Goal: Task Accomplishment & Management: Use online tool/utility

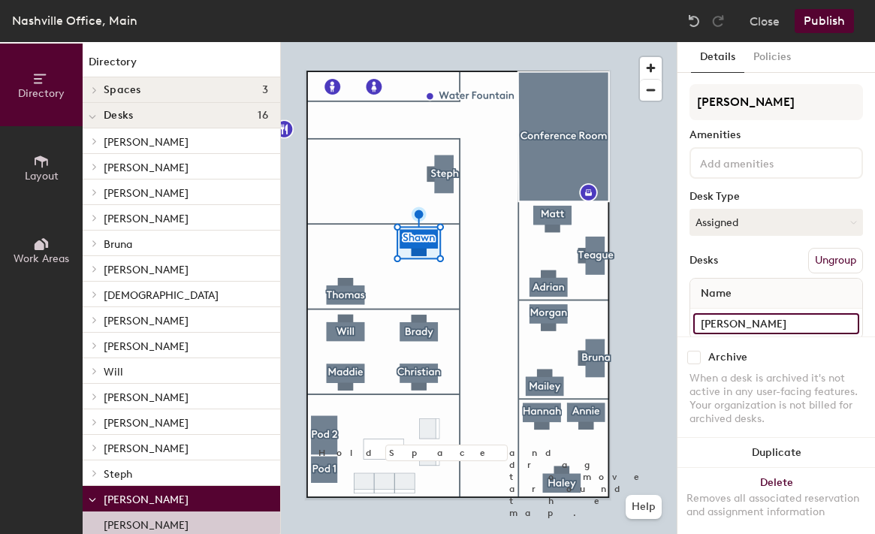
click at [772, 330] on input "[PERSON_NAME]" at bounding box center [776, 323] width 166 height 21
click at [808, 323] on input "[PERSON_NAME]" at bounding box center [776, 323] width 166 height 21
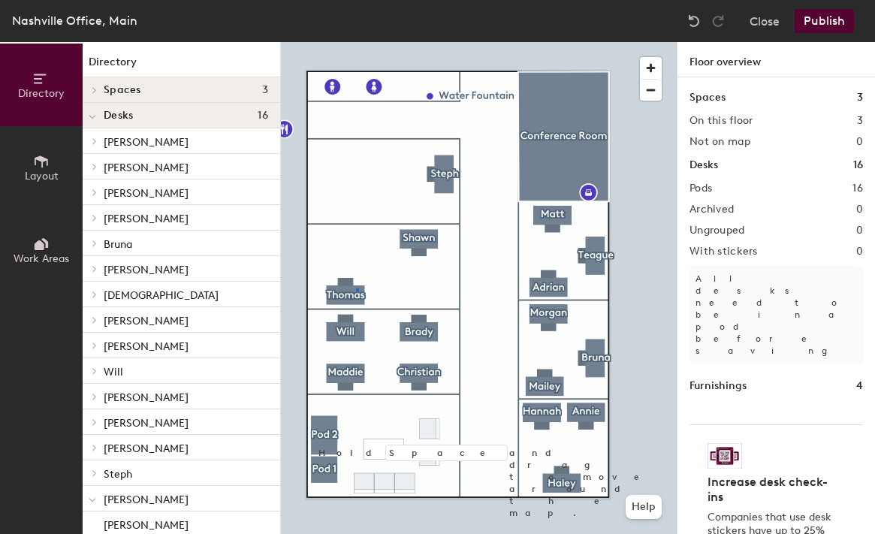
click at [356, 42] on div at bounding box center [479, 42] width 396 height 0
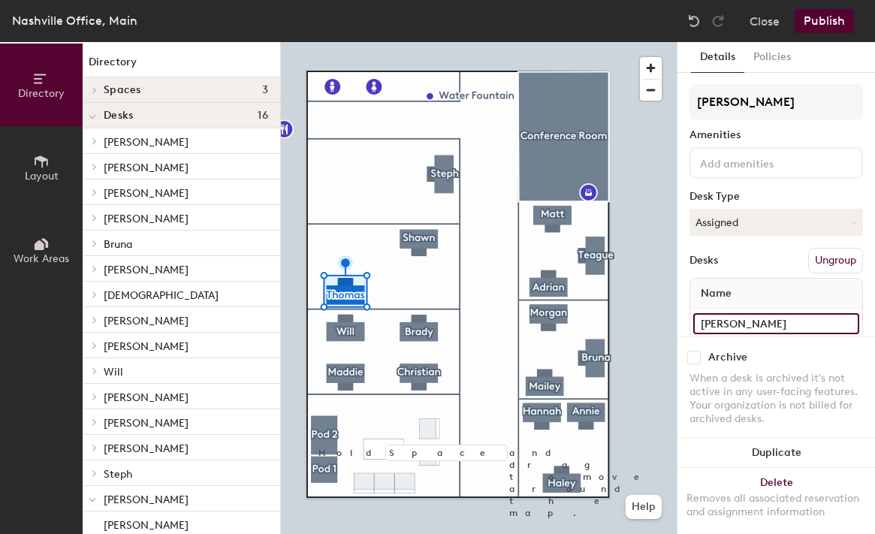
click at [777, 324] on input "[PERSON_NAME]" at bounding box center [776, 323] width 166 height 21
click at [812, 327] on input "[PERSON_NAME]" at bounding box center [776, 323] width 166 height 21
drag, startPoint x: 810, startPoint y: 323, endPoint x: 678, endPoint y: 323, distance: 132.1
click at [678, 323] on div "Details Policies [PERSON_NAME] Desk Type Assigned Desks Ungroup Name [PERSON_NA…" at bounding box center [775, 288] width 197 height 492
click at [410, 42] on div at bounding box center [479, 42] width 396 height 0
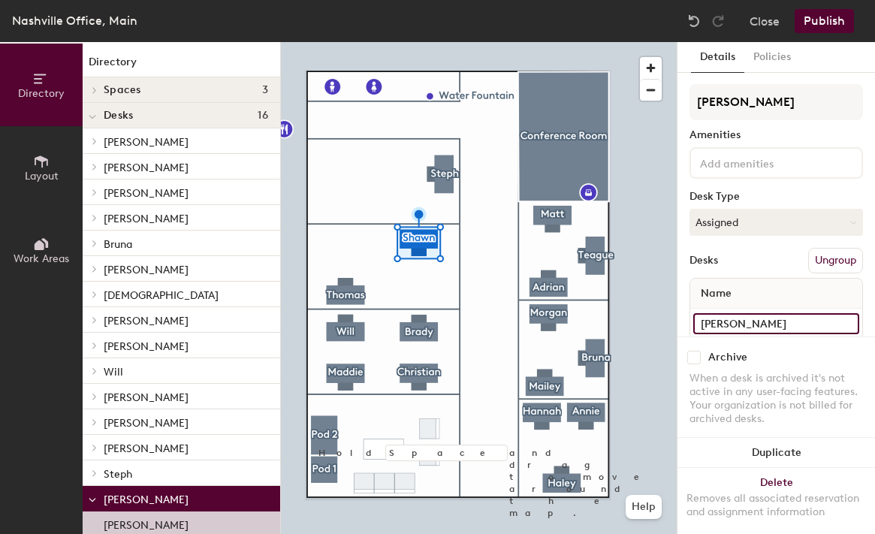
click at [733, 315] on input "[PERSON_NAME]" at bounding box center [776, 323] width 166 height 21
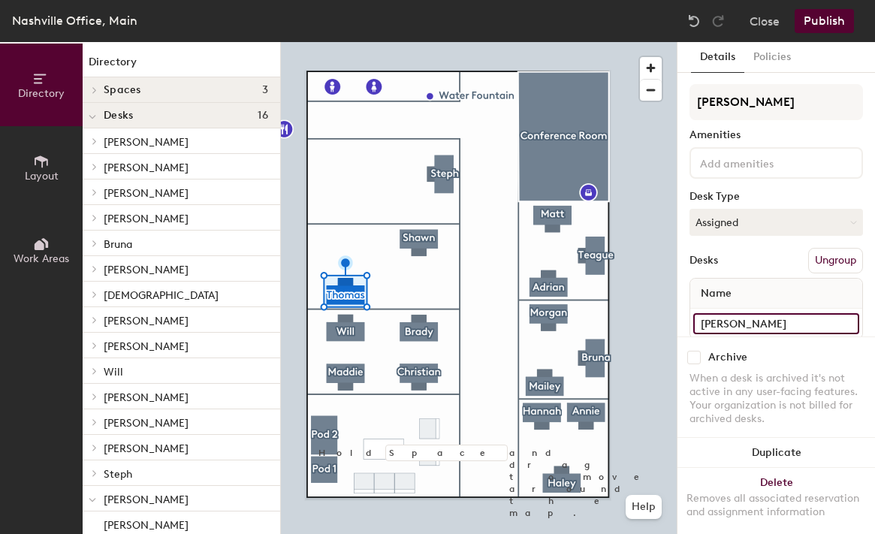
click at [781, 325] on input "[PERSON_NAME]" at bounding box center [776, 323] width 166 height 21
paste input "[PERSON_NAME]"
type input "[PERSON_NAME]"
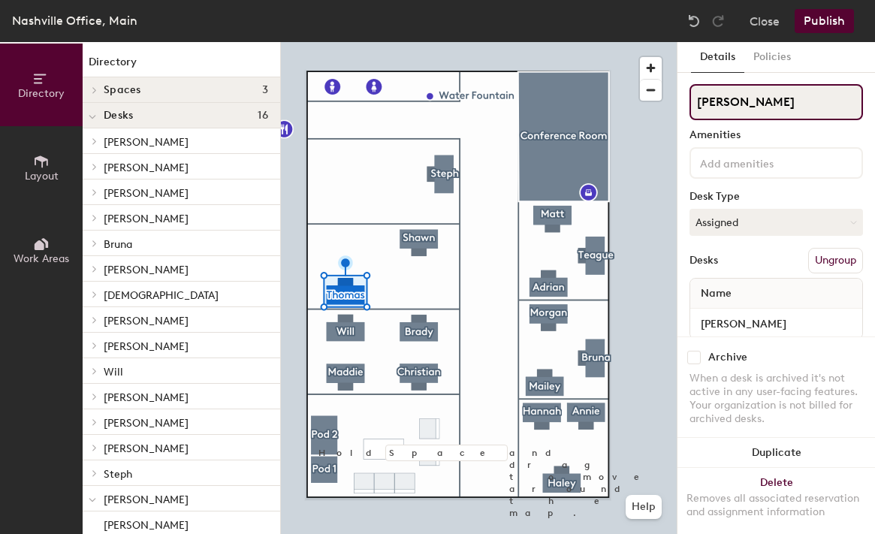
click at [775, 100] on input "[PERSON_NAME]" at bounding box center [775, 102] width 173 height 36
type input "[PERSON_NAME]"
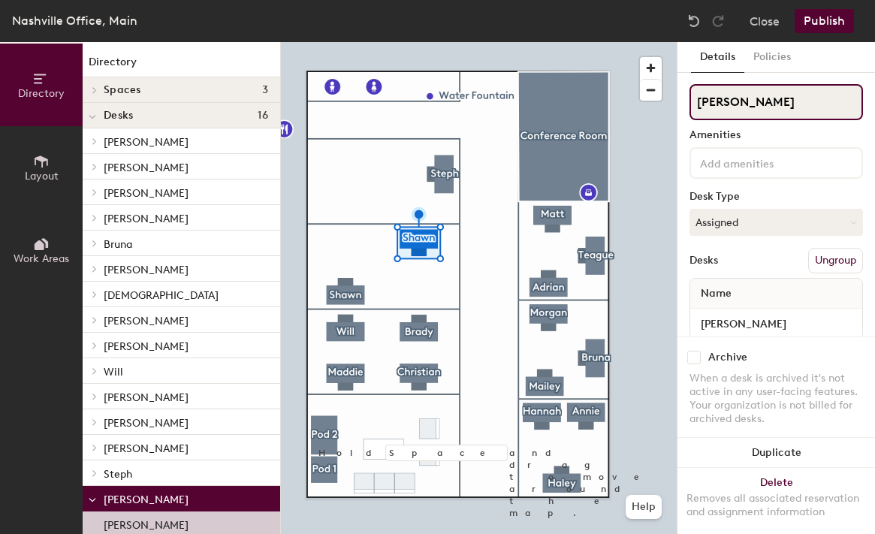
click at [745, 100] on input "[PERSON_NAME]" at bounding box center [775, 102] width 173 height 36
type input "[PERSON_NAME]"
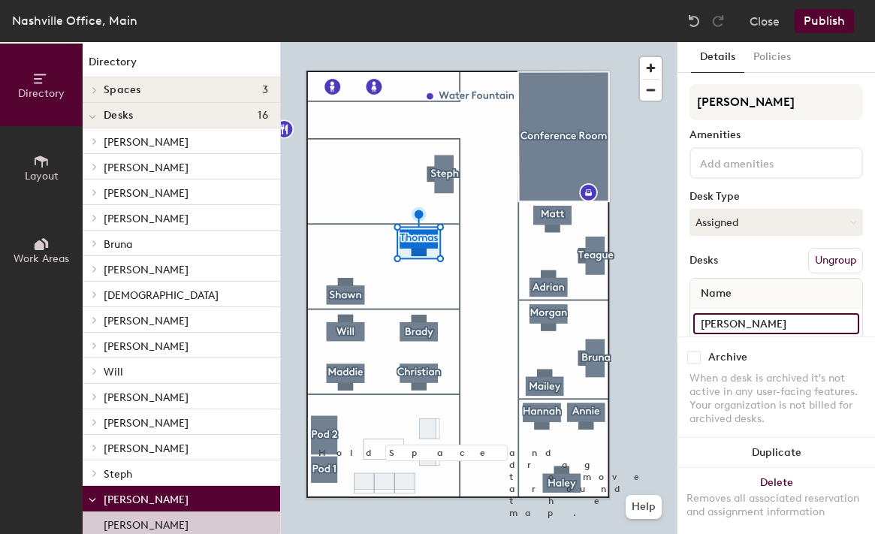
click at [740, 322] on input "[PERSON_NAME]" at bounding box center [776, 323] width 166 height 21
paste input "[PERSON_NAME]"
type input "[PERSON_NAME]"
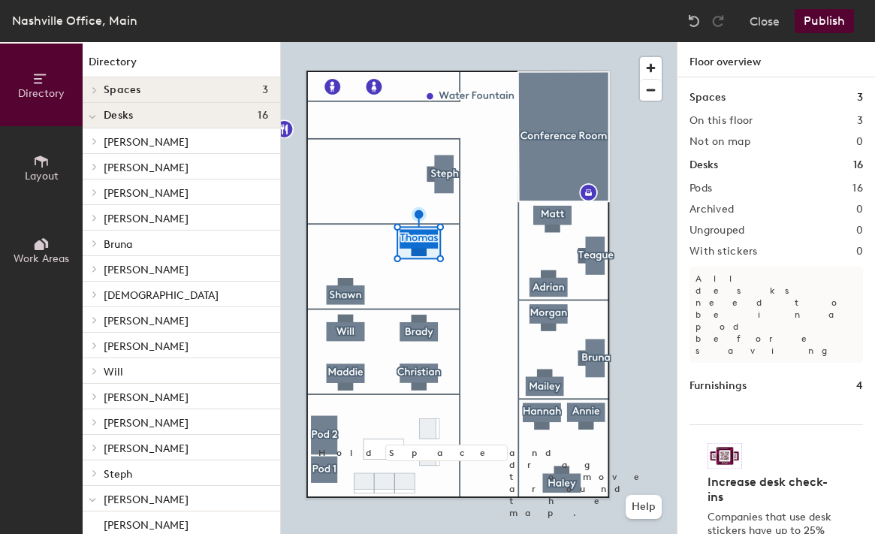
click at [349, 42] on div at bounding box center [479, 42] width 396 height 0
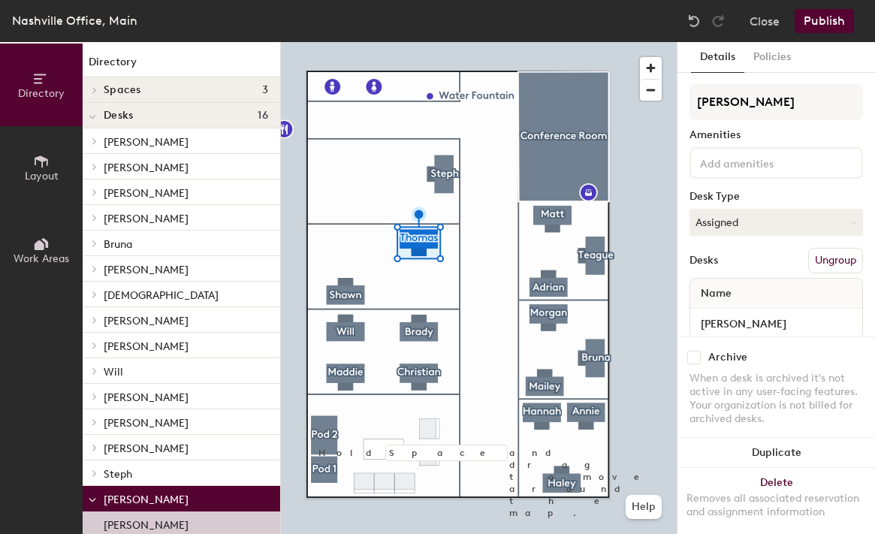
click at [828, 17] on button "Publish" at bounding box center [823, 21] width 59 height 24
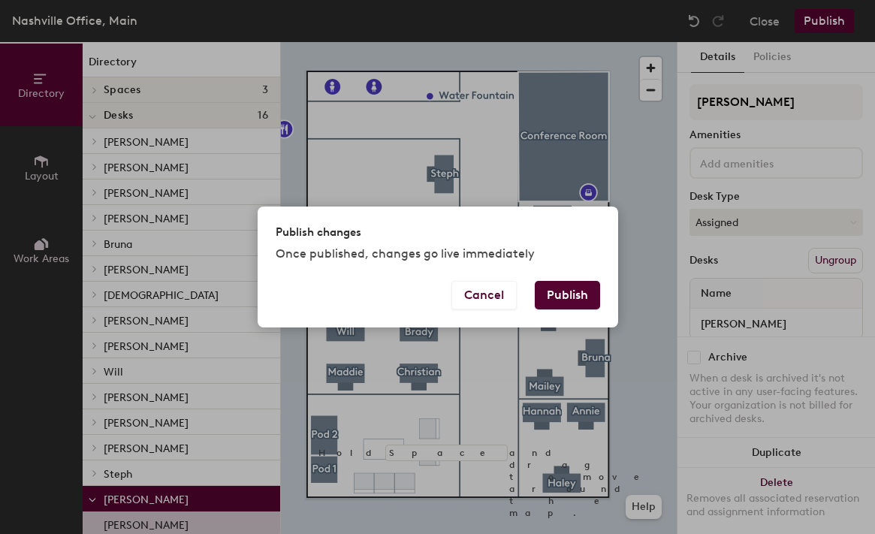
click at [565, 291] on button "Publish" at bounding box center [566, 295] width 65 height 29
